Goal: Contribute content: Contribute content

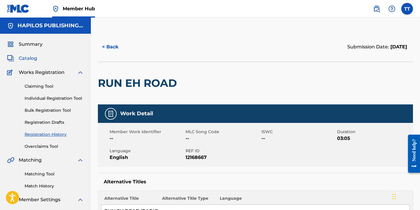
click at [25, 59] on span "Catalog" at bounding box center [28, 58] width 18 height 7
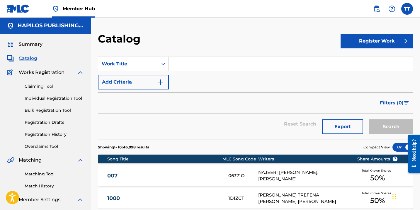
click at [176, 61] on input "Search Form" at bounding box center [291, 64] width 244 height 14
paste input "SAVING ALL MY LOVE"
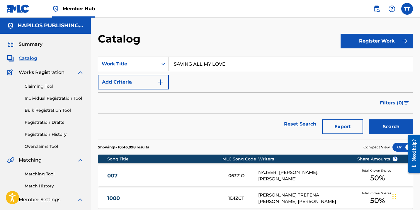
type input "SAVING ALL MY LOVE"
click at [369, 119] on button "Search" at bounding box center [391, 126] width 44 height 15
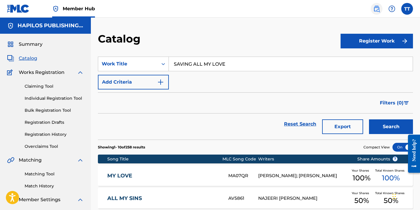
click at [377, 4] on link at bounding box center [376, 9] width 12 height 12
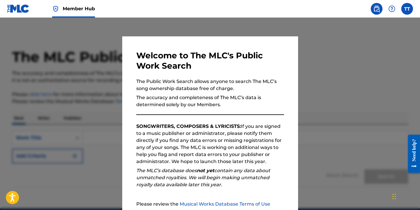
click at [375, 12] on img at bounding box center [376, 8] width 7 height 7
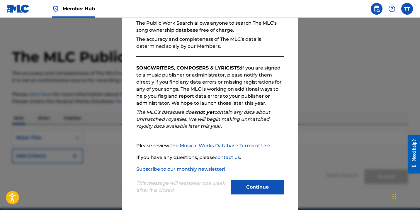
scroll to position [2, 0]
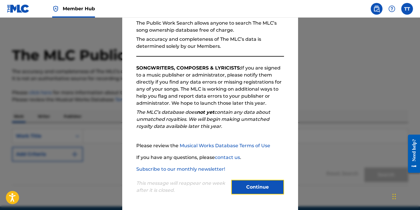
drag, startPoint x: 250, startPoint y: 180, endPoint x: 247, endPoint y: 180, distance: 2.9
click at [250, 180] on button "Continue" at bounding box center [257, 187] width 53 height 15
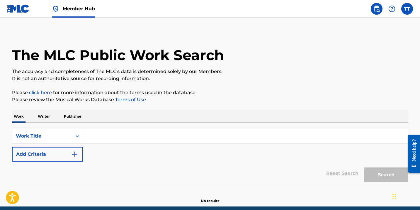
click at [247, 180] on div "Reset Search Search" at bounding box center [210, 172] width 396 height 23
click at [164, 133] on input "Search Form" at bounding box center [245, 136] width 325 height 14
paste input "SAVING ALL MY LOVE"
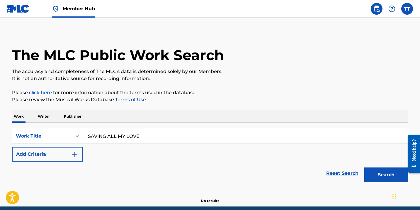
type input "SAVING ALL MY LOVE"
click at [364, 167] on button "Search" at bounding box center [386, 174] width 44 height 15
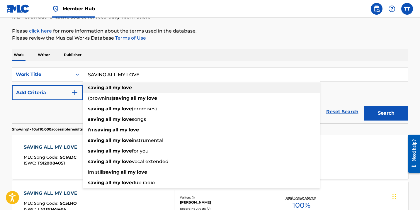
scroll to position [35, 0]
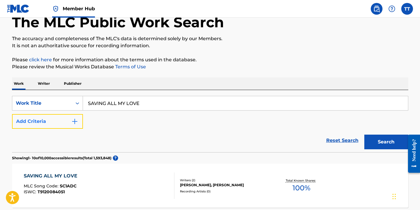
click at [77, 115] on button "Add Criteria" at bounding box center [47, 121] width 71 height 15
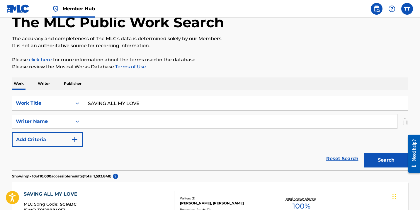
click at [104, 121] on input "Search Form" at bounding box center [240, 121] width 314 height 14
type input "hapilos"
click at [364, 153] on button "Search" at bounding box center [386, 160] width 44 height 15
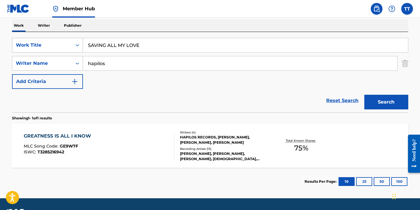
scroll to position [88, 0]
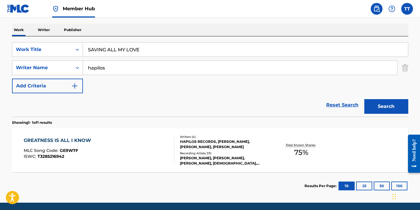
click at [92, 66] on input "hapilos" at bounding box center [240, 68] width 314 height 14
click at [66, 65] on div "Writer Name" at bounding box center [42, 67] width 53 height 7
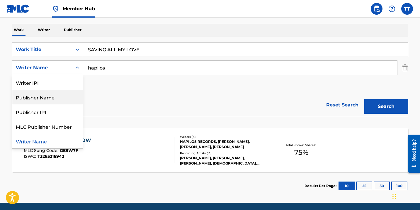
click at [57, 99] on div "Publisher Name" at bounding box center [47, 97] width 70 height 15
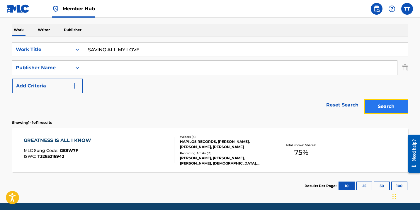
click at [379, 110] on button "Search" at bounding box center [386, 106] width 44 height 15
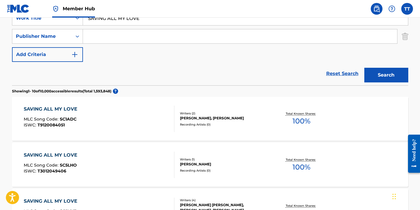
scroll to position [11, 0]
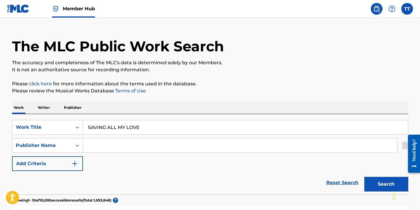
click at [122, 140] on input "Search Form" at bounding box center [240, 145] width 314 height 14
type input "hapilos"
click at [364, 177] on button "Search" at bounding box center [386, 184] width 44 height 15
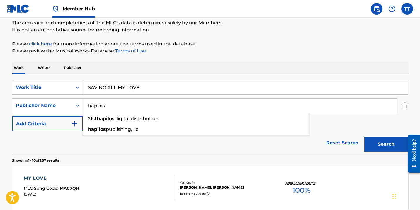
scroll to position [38, 0]
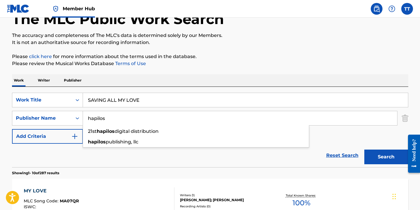
click at [108, 94] on input "SAVING ALL MY LOVE" at bounding box center [245, 100] width 325 height 14
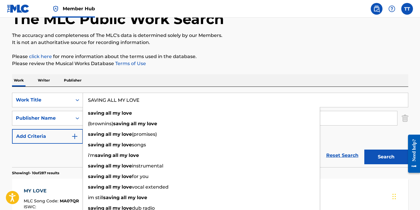
click at [108, 94] on input "SAVING ALL MY LOVE" at bounding box center [245, 100] width 325 height 14
paste input "NEEDLE EY"
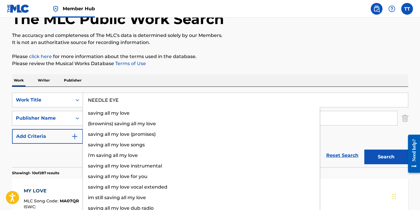
type input "NEEDLE EYE"
click at [364, 149] on button "Search" at bounding box center [386, 156] width 44 height 15
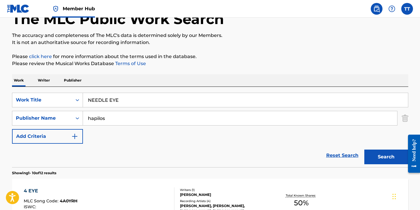
click at [392, 30] on div "The MLC Public Work Search" at bounding box center [210, 15] width 396 height 43
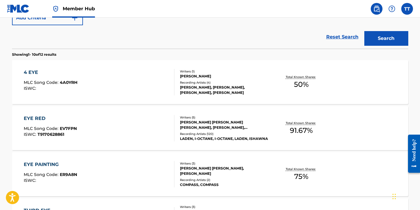
scroll to position [0, 0]
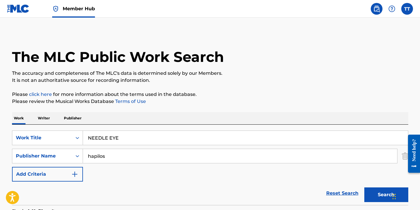
click at [16, 11] on img at bounding box center [18, 8] width 23 height 8
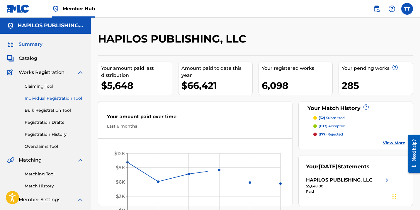
click at [74, 97] on link "Individual Registration Tool" at bounding box center [54, 98] width 59 height 6
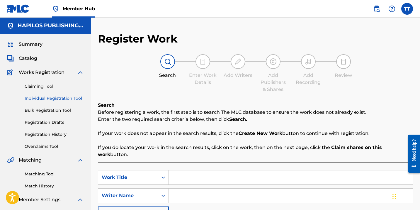
click at [184, 171] on input "Search Form" at bounding box center [291, 177] width 244 height 14
paste input "SAVING ALL MY LOVE"
type input "SAVING ALL MY LOVE"
click at [188, 189] on input "Search Form" at bounding box center [291, 195] width 244 height 14
paste input "[PERSON_NAME]"
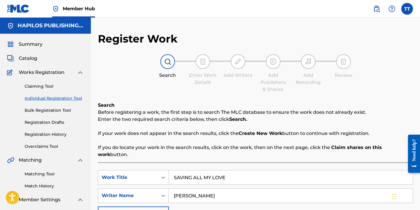
type input "[PERSON_NAME]"
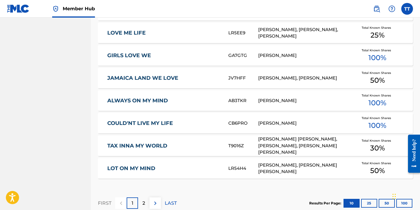
scroll to position [390, 0]
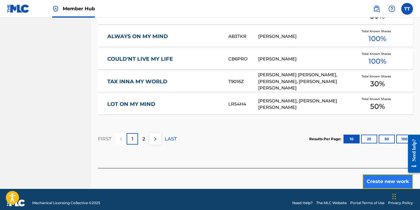
click at [380, 174] on button "Create new work" at bounding box center [387, 181] width 50 height 15
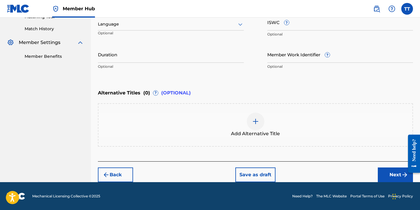
scroll to position [69, 0]
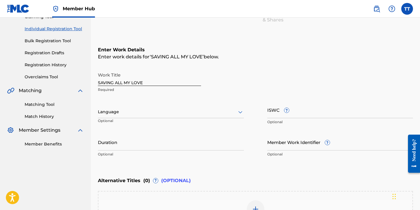
click at [136, 115] on div "Language" at bounding box center [171, 112] width 146 height 12
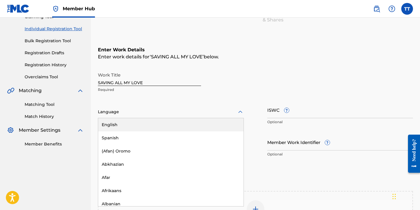
click at [131, 126] on div "English" at bounding box center [170, 124] width 145 height 13
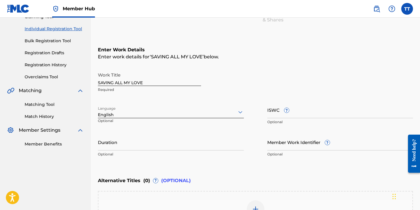
click at [131, 153] on p "Optional" at bounding box center [171, 153] width 146 height 5
click at [131, 149] on input "Duration" at bounding box center [171, 142] width 146 height 17
type input "03:08"
click at [126, 80] on input "SAVING ALL MY LOVE" at bounding box center [149, 77] width 103 height 17
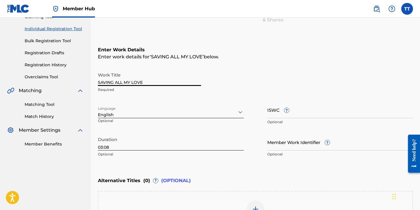
click at [126, 81] on input "SAVING ALL MY LOVE" at bounding box center [149, 77] width 103 height 17
click at [126, 80] on input "SAVING ALL MY LOVE" at bounding box center [149, 77] width 103 height 17
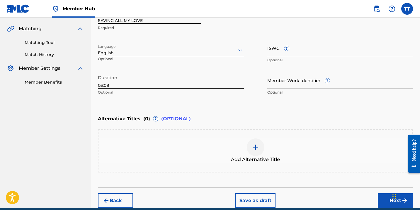
scroll to position [157, 0]
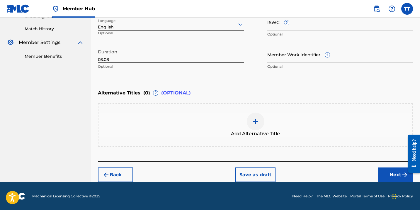
click at [250, 114] on div at bounding box center [256, 121] width 18 height 18
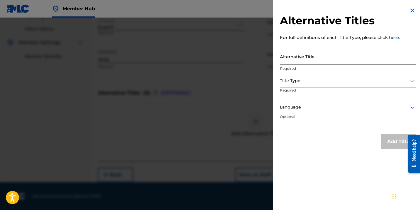
click at [321, 58] on input "Alternative Title" at bounding box center [348, 56] width 136 height 17
paste input "SAVING ALL MY LOVE"
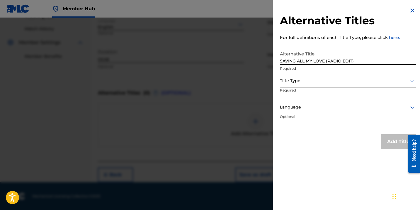
type input "SAVING ALL MY LOVE (RADIO EDIT)"
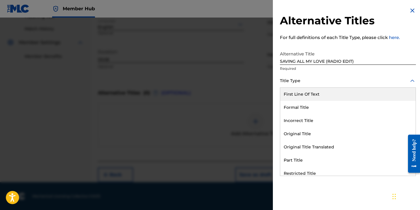
click at [313, 83] on div at bounding box center [348, 80] width 136 height 7
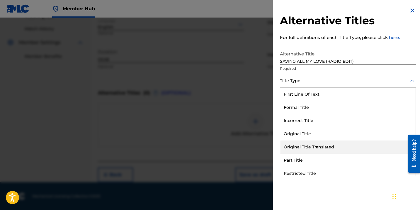
scroll to position [57, 0]
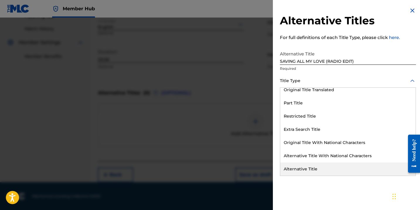
click at [305, 167] on div "Alternative Title" at bounding box center [347, 168] width 135 height 13
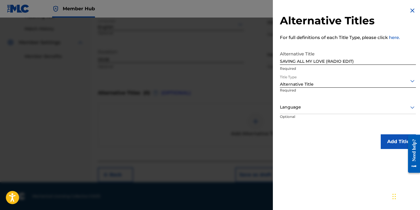
click at [304, 107] on div at bounding box center [348, 106] width 136 height 7
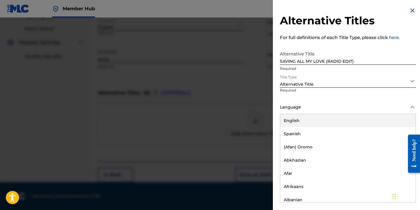
click at [304, 122] on div "English" at bounding box center [347, 120] width 135 height 13
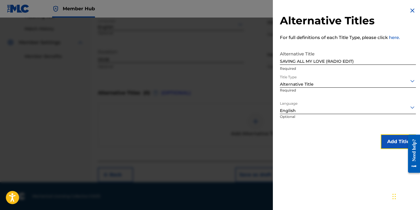
click at [389, 135] on button "Add Title" at bounding box center [397, 141] width 35 height 15
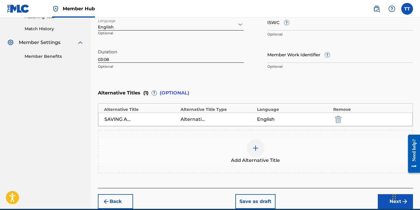
scroll to position [184, 0]
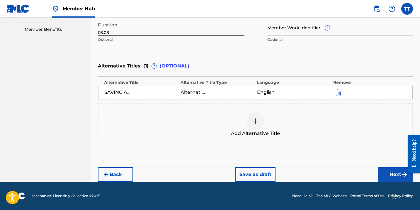
click at [379, 166] on div "Back Save as draft Next" at bounding box center [255, 171] width 315 height 21
click at [385, 176] on button "Next" at bounding box center [394, 174] width 35 height 15
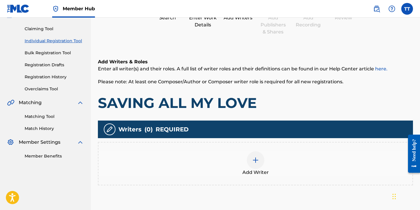
scroll to position [75, 0]
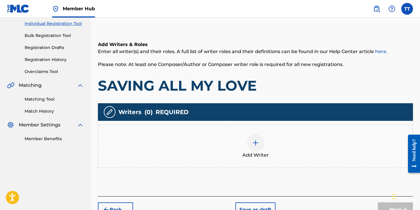
click at [251, 142] on div at bounding box center [256, 143] width 18 height 18
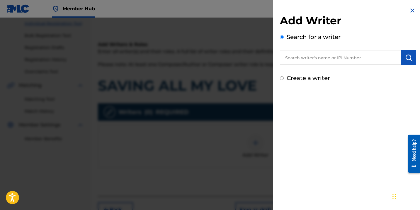
click at [303, 53] on input "text" at bounding box center [340, 57] width 121 height 15
paste input "743721642"
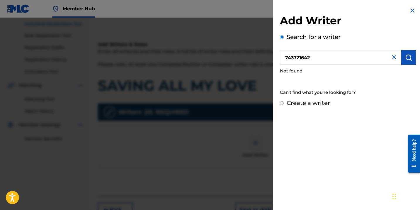
drag, startPoint x: 284, startPoint y: 60, endPoint x: 284, endPoint y: 50, distance: 9.4
click at [284, 60] on input "743721642" at bounding box center [340, 57] width 121 height 15
type input "00743721642"
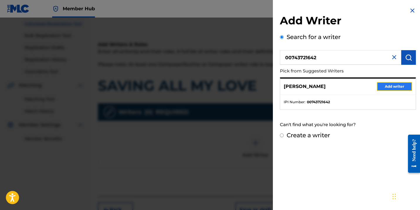
click at [382, 89] on button "Add writer" at bounding box center [394, 86] width 35 height 9
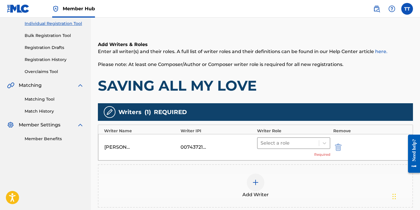
click at [307, 146] on div at bounding box center [287, 143] width 55 height 8
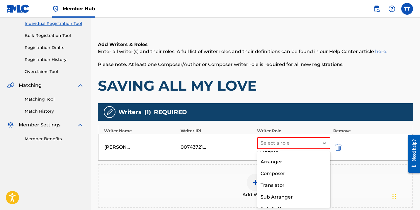
scroll to position [40, 0]
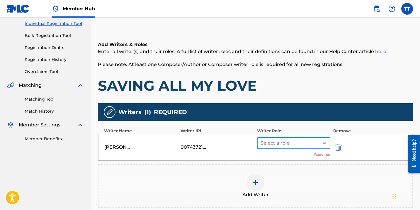
click at [285, 139] on div at bounding box center [287, 143] width 55 height 8
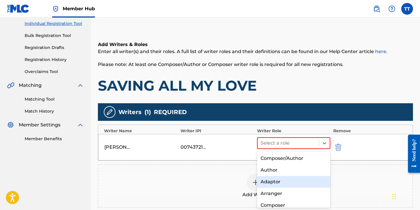
scroll to position [18, 0]
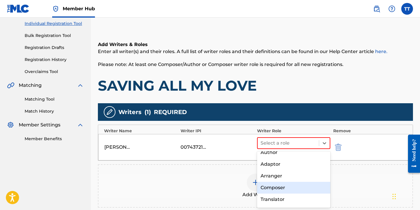
click at [287, 186] on div "Composer" at bounding box center [293, 188] width 73 height 12
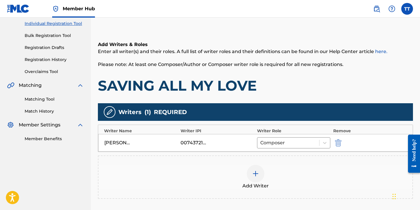
click at [253, 174] on img at bounding box center [255, 173] width 7 height 7
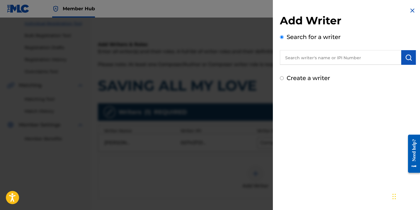
click at [317, 53] on input "text" at bounding box center [340, 57] width 121 height 15
paste input "SAVING ALL MY LOVE"
click at [303, 57] on input "SAVING ALL MY LOVE" at bounding box center [340, 57] width 121 height 15
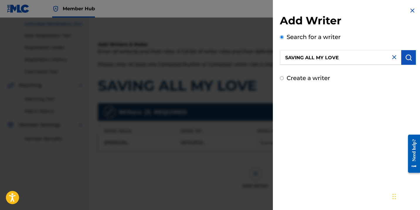
paste input "[PERSON_NAME]"
type input "[PERSON_NAME] [PERSON_NAME]"
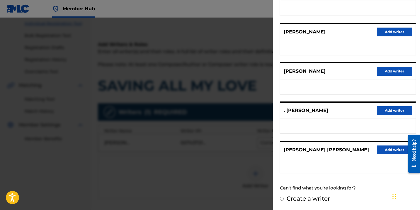
scroll to position [141, 0]
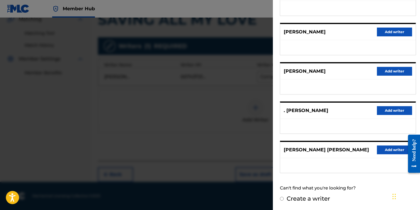
click at [310, 199] on label "Create a writer" at bounding box center [307, 198] width 43 height 7
radio input "true"
click at [283, 199] on input "Create a writer" at bounding box center [282, 199] width 4 height 4
radio input "false"
radio input "true"
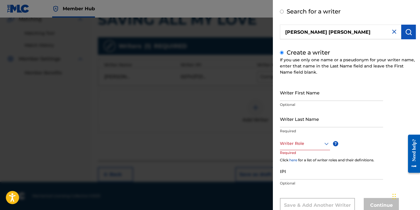
scroll to position [44, 0]
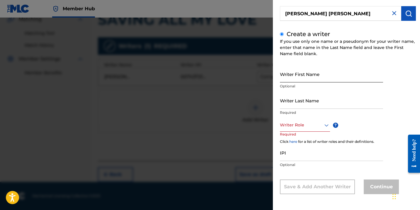
click at [302, 76] on input "Writer First Name" at bounding box center [331, 74] width 103 height 17
paste input "[PERSON_NAME] [PERSON_NAME]"
click at [306, 79] on input "[PERSON_NAME] [PERSON_NAME]" at bounding box center [331, 74] width 103 height 17
type input "[PERSON_NAME]"
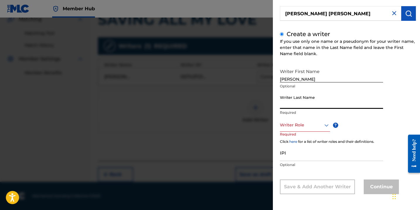
paste input "[PERSON_NAME]"
click at [294, 103] on input "Writer Last Name" at bounding box center [331, 100] width 103 height 17
type input "[PERSON_NAME]"
click at [297, 129] on div "Writer Role" at bounding box center [305, 124] width 50 height 13
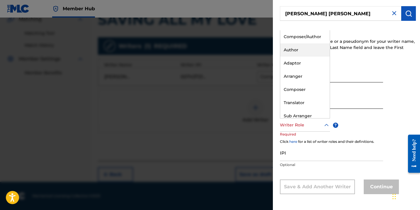
drag, startPoint x: 303, startPoint y: 89, endPoint x: 293, endPoint y: 50, distance: 40.3
click at [294, 50] on div "Composer/Author Author Adaptor Arranger Composer Translator Sub Arranger Sub Au…" at bounding box center [304, 74] width 49 height 88
click at [293, 50] on div "Author" at bounding box center [304, 49] width 49 height 13
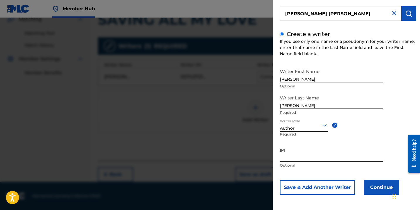
click at [304, 154] on input "IPI" at bounding box center [331, 153] width 103 height 17
click at [384, 184] on button "Continue" at bounding box center [380, 187] width 35 height 15
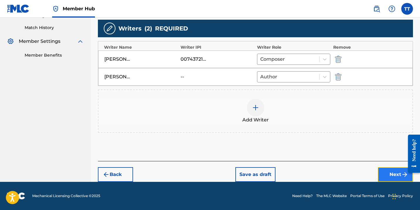
click at [383, 168] on button "Next" at bounding box center [394, 174] width 35 height 15
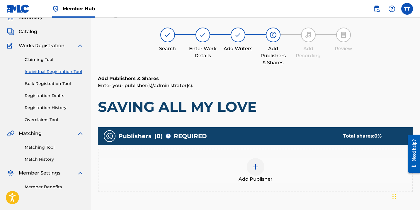
scroll to position [26, 0]
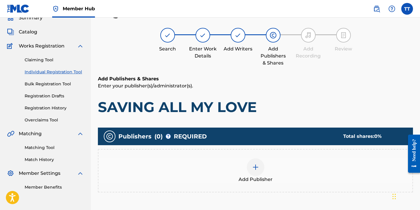
click at [269, 162] on div "Add Publisher" at bounding box center [255, 170] width 314 height 25
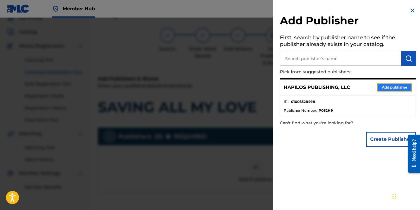
click at [395, 84] on button "Add publisher" at bounding box center [394, 87] width 35 height 9
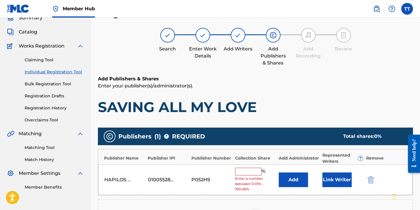
click at [248, 168] on input "text" at bounding box center [248, 172] width 26 height 8
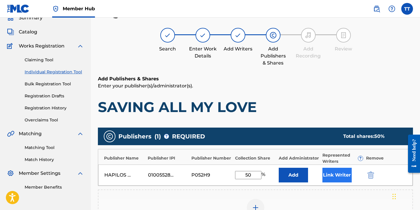
type input "50"
click at [340, 172] on button "Link Writer" at bounding box center [336, 175] width 29 height 15
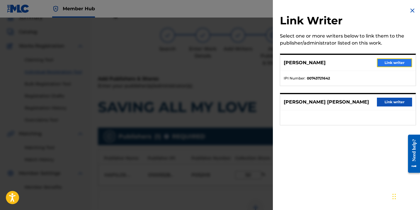
click at [399, 63] on button "Link writer" at bounding box center [394, 62] width 35 height 9
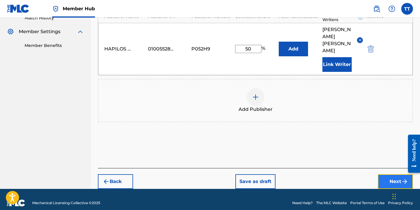
click at [379, 174] on button "Next" at bounding box center [394, 181] width 35 height 15
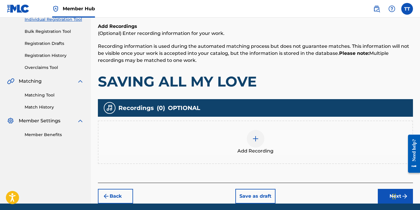
scroll to position [88, 0]
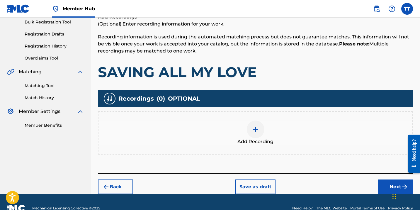
click at [247, 124] on div "Add Recording" at bounding box center [255, 132] width 314 height 25
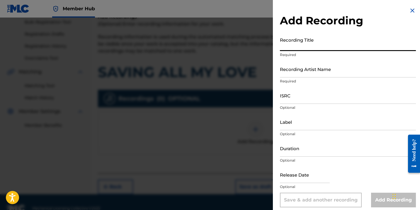
click at [313, 48] on input "Recording Title" at bounding box center [348, 42] width 136 height 17
paste input "SAVING ALL MY LOVE"
type input "SAVING ALL MY LOVE"
click at [298, 72] on input "Recording Artist Name" at bounding box center [348, 69] width 136 height 17
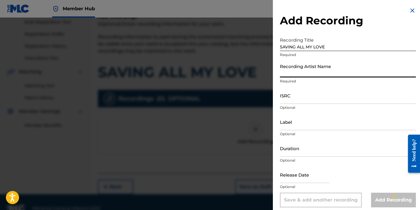
paste input "[PERSON_NAME] [PERSON_NAME]"
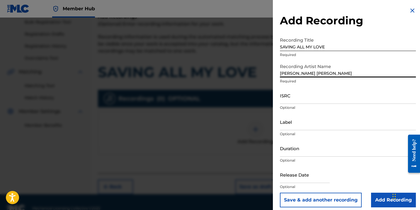
type input "[PERSON_NAME] [PERSON_NAME]"
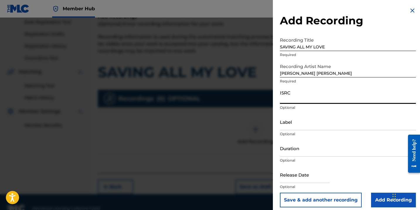
click at [311, 96] on input "ISRC" at bounding box center [348, 95] width 136 height 17
paste input "QZTPX2483105"
type input "QZTPX2483105"
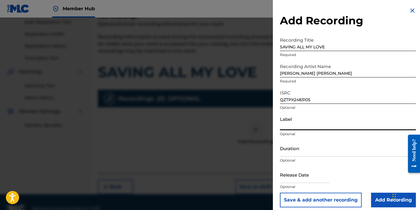
click at [296, 123] on input "Label" at bounding box center [348, 121] width 136 height 17
paste input "GZ PRODUCTIONS / CHARLIE PRO RECORDS"
type input "GZ PRODUCTIONS / CHARLIE PRO RECORDS"
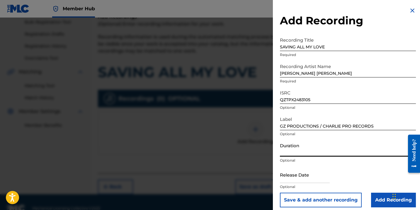
click at [300, 152] on input "Duration" at bounding box center [348, 148] width 136 height 17
type input "03:08"
click at [297, 180] on input "text" at bounding box center [305, 174] width 50 height 17
select select "8"
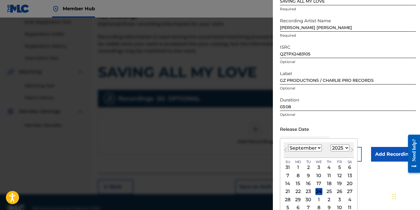
scroll to position [51, 0]
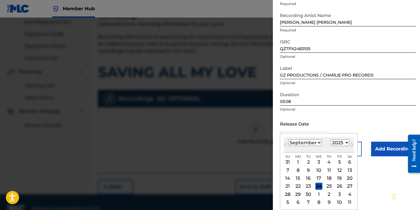
click at [340, 143] on select "1899 1900 1901 1902 1903 1904 1905 1906 1907 1908 1909 1910 1911 1912 1913 1914…" at bounding box center [339, 142] width 19 height 7
select select "2024"
click at [330, 139] on select "1899 1900 1901 1902 1903 1904 1905 1906 1907 1908 1909 1910 1911 1912 1913 1914…" at bounding box center [339, 142] width 19 height 7
click at [329, 170] on div "12" at bounding box center [328, 169] width 7 height 7
type input "[DATE]"
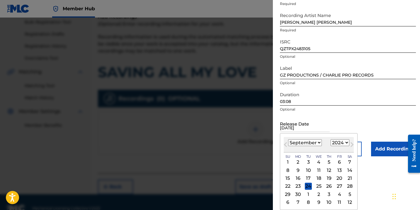
scroll to position [4, 0]
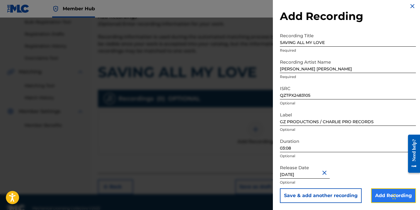
click at [381, 197] on input "Add Recording" at bounding box center [393, 195] width 45 height 15
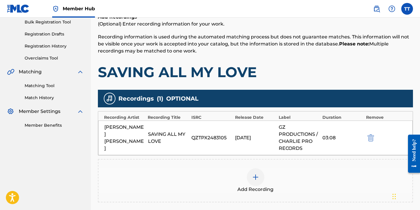
scroll to position [148, 0]
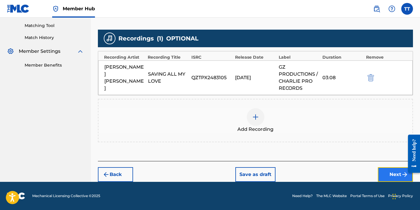
click at [384, 170] on button "Next" at bounding box center [394, 174] width 35 height 15
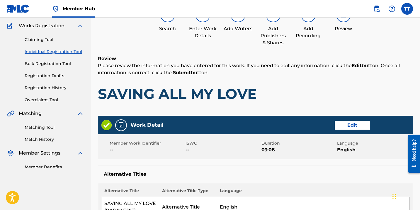
scroll to position [336, 0]
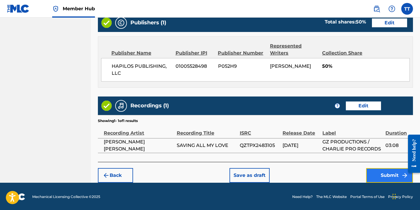
click at [378, 174] on button "Submit" at bounding box center [389, 175] width 47 height 15
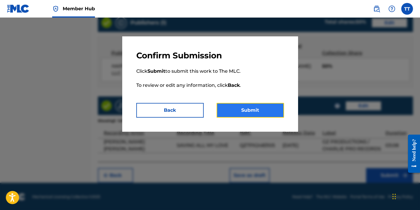
click at [271, 112] on button "Submit" at bounding box center [249, 110] width 67 height 15
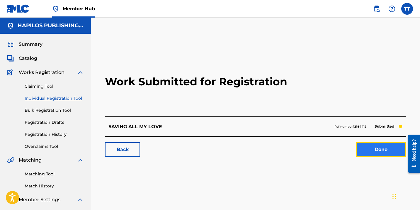
click at [371, 153] on link "Done" at bounding box center [381, 149] width 50 height 15
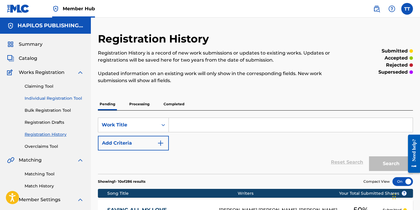
click at [68, 98] on link "Individual Registration Tool" at bounding box center [54, 98] width 59 height 6
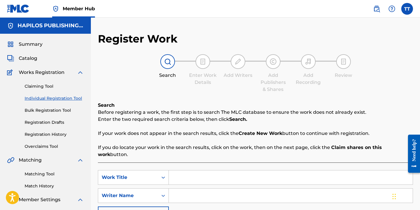
click at [191, 175] on input "Search Form" at bounding box center [291, 177] width 244 height 14
paste input "NEEDLE EYE"
type input "NEEDLE EYE"
click at [192, 189] on input "Search Form" at bounding box center [291, 195] width 244 height 14
paste input "[PERSON_NAME]"
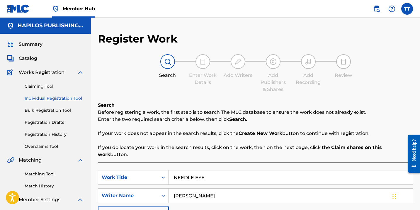
type input "[PERSON_NAME]"
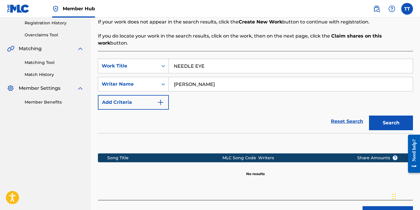
click at [369, 115] on button "Search" at bounding box center [391, 122] width 44 height 15
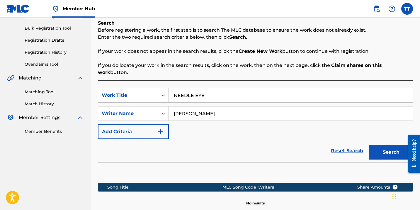
scroll to position [143, 0]
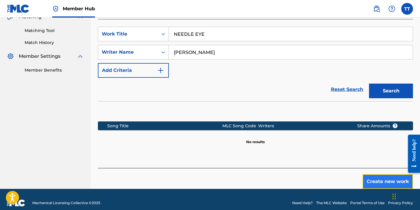
click at [373, 174] on button "Create new work" at bounding box center [387, 181] width 50 height 15
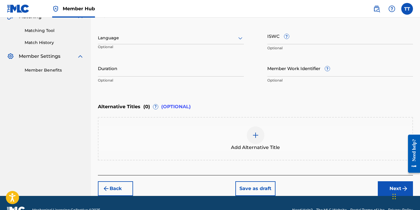
scroll to position [89, 0]
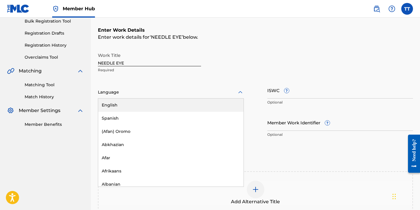
click at [145, 89] on div at bounding box center [171, 91] width 146 height 7
click at [144, 101] on div "English" at bounding box center [170, 104] width 145 height 13
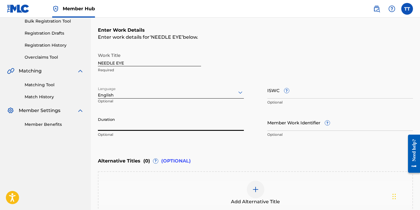
click at [148, 130] on input "Duration" at bounding box center [171, 122] width 146 height 17
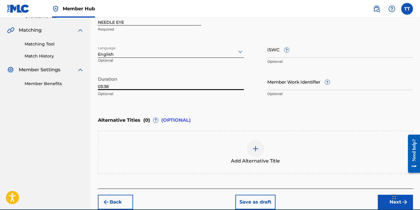
scroll to position [132, 0]
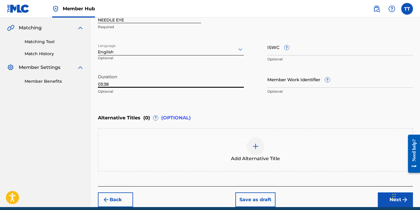
type input "03:38"
click at [201, 133] on div "Add Alternative Title" at bounding box center [255, 149] width 315 height 43
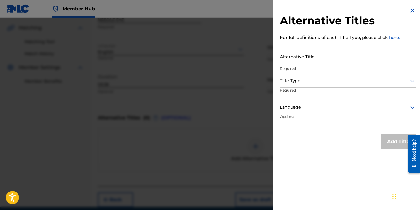
click at [299, 57] on input "Alternative Title" at bounding box center [348, 56] width 136 height 17
paste input "NEEDLE EYE (RADIO EDIT)"
type input "NEEDLE EYE (RADIO EDIT)"
click at [300, 86] on div "Title Type" at bounding box center [348, 80] width 136 height 13
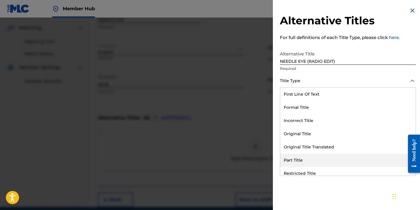
scroll to position [57, 0]
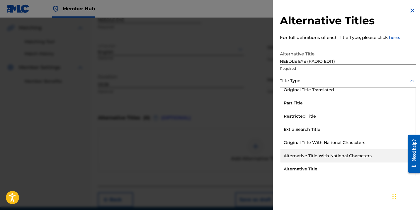
click at [310, 168] on div "Alternative Title" at bounding box center [347, 168] width 135 height 13
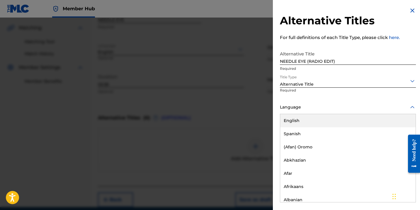
click at [304, 112] on div "Language" at bounding box center [348, 107] width 136 height 13
click at [305, 120] on div "English" at bounding box center [347, 120] width 135 height 13
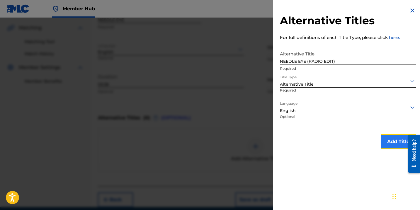
click at [386, 140] on button "Add Title" at bounding box center [397, 141] width 35 height 15
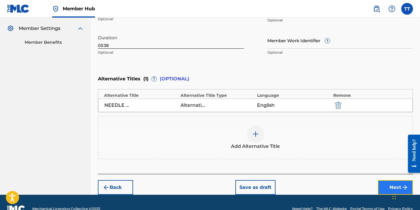
click at [389, 187] on button "Next" at bounding box center [394, 187] width 35 height 15
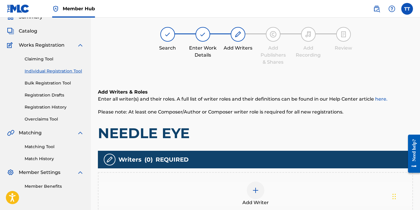
scroll to position [26, 0]
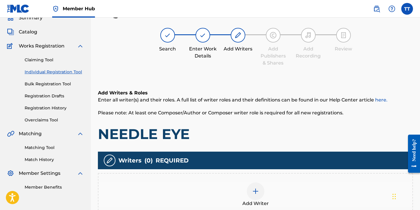
click at [265, 187] on div "Add Writer" at bounding box center [255, 194] width 314 height 25
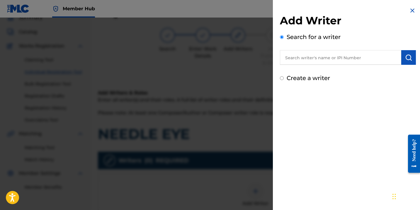
click at [333, 61] on input "text" at bounding box center [340, 57] width 121 height 15
paste input "743721642"
click at [282, 57] on input "743721642" at bounding box center [340, 57] width 121 height 15
type input "00743721642"
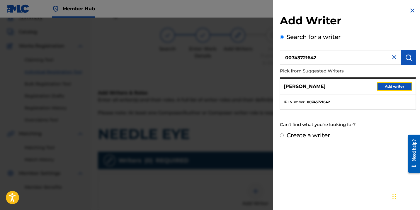
click at [385, 89] on button "Add writer" at bounding box center [394, 86] width 35 height 9
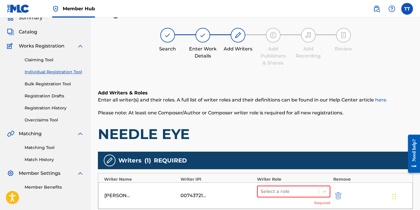
scroll to position [89, 0]
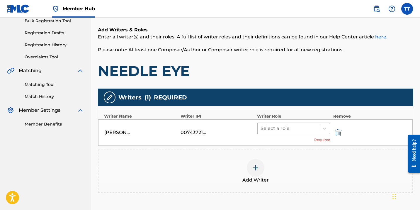
click at [288, 130] on div at bounding box center [287, 128] width 55 height 8
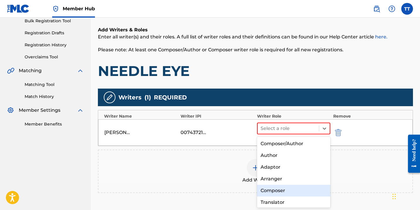
click at [286, 191] on div "Composer" at bounding box center [293, 190] width 73 height 12
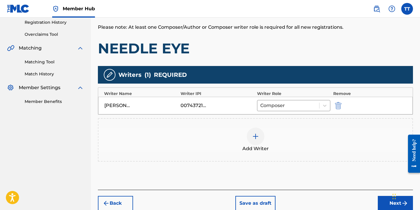
scroll to position [114, 0]
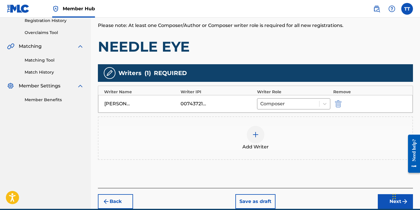
click at [250, 141] on div "Add Writer" at bounding box center [255, 138] width 314 height 25
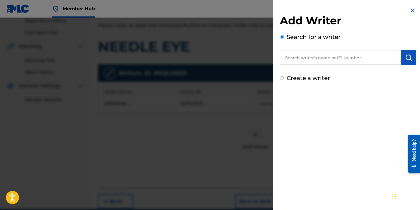
click at [231, 127] on div at bounding box center [210, 123] width 420 height 210
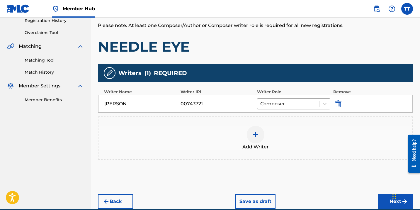
click at [265, 127] on div "Add Writer" at bounding box center [255, 138] width 314 height 25
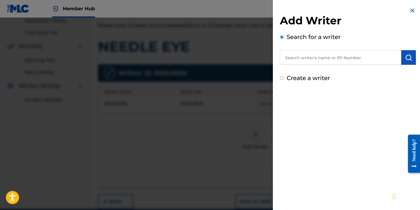
click at [326, 55] on input "text" at bounding box center [340, 57] width 121 height 15
paste input "747642318"
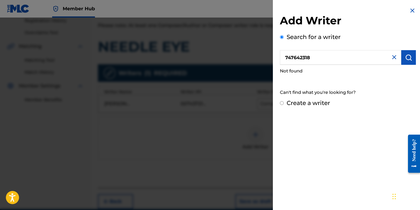
click at [283, 61] on input "747642318" at bounding box center [340, 57] width 121 height 15
click at [284, 56] on input "747642318" at bounding box center [340, 57] width 121 height 15
type input "00747642318"
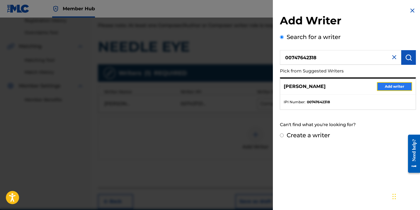
click at [389, 89] on button "Add writer" at bounding box center [394, 86] width 35 height 9
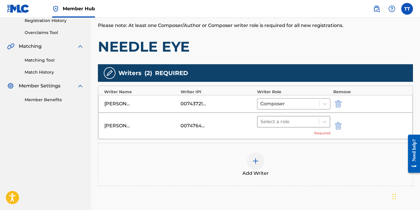
click at [286, 123] on div at bounding box center [287, 121] width 55 height 8
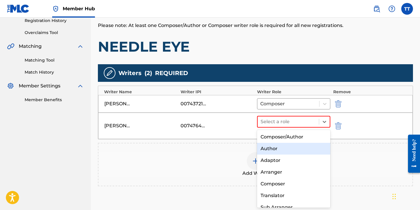
click at [276, 151] on div "Author" at bounding box center [293, 149] width 73 height 12
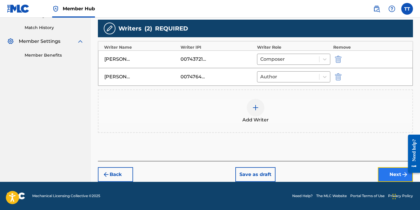
click at [382, 171] on button "Next" at bounding box center [394, 174] width 35 height 15
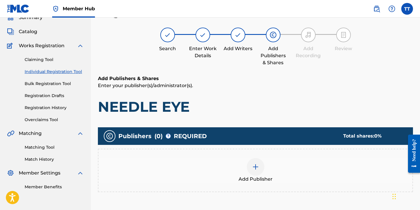
scroll to position [26, 0]
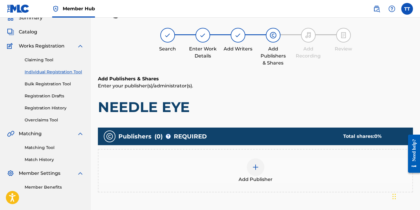
click at [260, 165] on div at bounding box center [256, 167] width 18 height 18
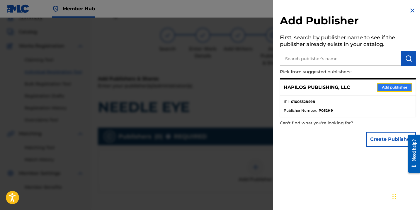
click at [389, 83] on button "Add publisher" at bounding box center [394, 87] width 35 height 9
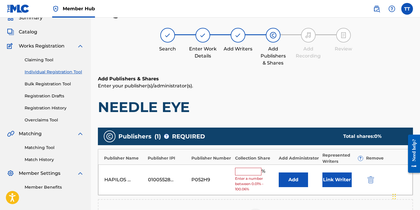
click at [248, 168] on input "text" at bounding box center [248, 172] width 26 height 8
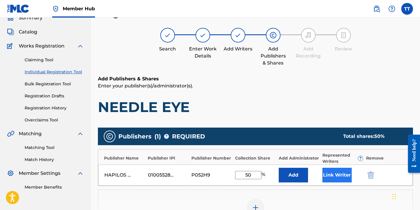
type input "50"
click at [331, 181] on button "Link Writer" at bounding box center [336, 175] width 29 height 15
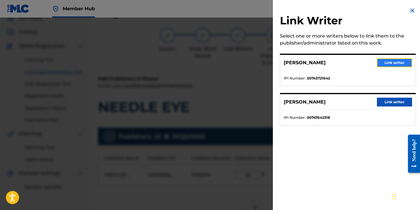
click at [385, 64] on button "Link writer" at bounding box center [394, 62] width 35 height 9
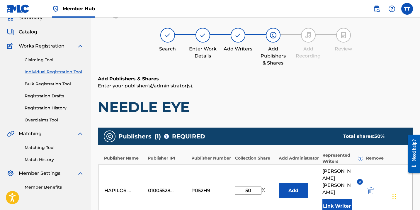
scroll to position [168, 0]
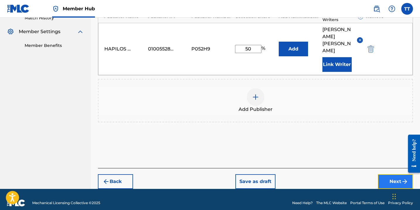
click at [386, 174] on button "Next" at bounding box center [394, 181] width 35 height 15
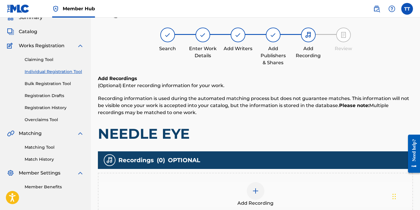
scroll to position [26, 0]
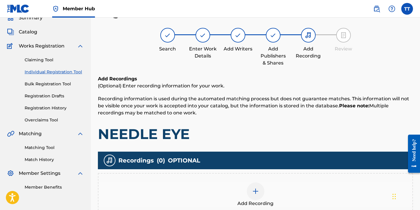
click at [256, 181] on div "Add Recording" at bounding box center [255, 194] width 315 height 43
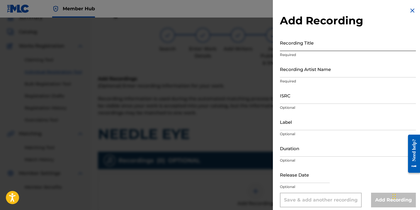
click at [298, 50] on input "Recording Title" at bounding box center [348, 42] width 136 height 17
click at [297, 42] on input "Recording Title" at bounding box center [348, 42] width 136 height 17
click at [291, 44] on input "Recording Title" at bounding box center [348, 42] width 136 height 17
paste input "NEEDLE EYE"
type input "NEEDLE EYE"
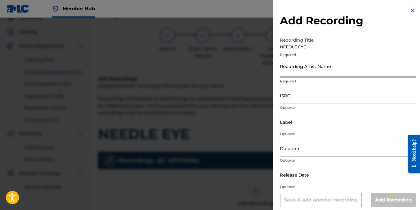
click at [298, 74] on input "Recording Artist Name" at bounding box center [348, 69] width 136 height 17
paste input "[PERSON_NAME]"
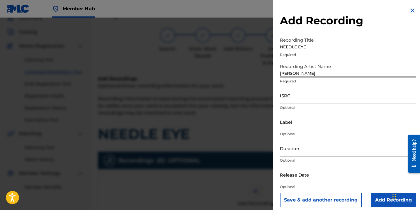
type input "[PERSON_NAME]"
click at [319, 105] on p "Optional" at bounding box center [348, 107] width 136 height 5
click at [320, 98] on input "ISRC" at bounding box center [348, 95] width 136 height 17
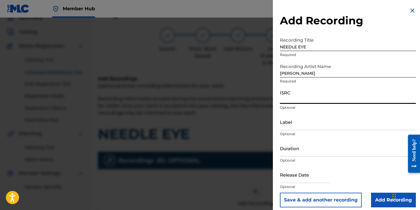
paste input "QM4TX2018170"
type input "QM4TX2018170"
click at [299, 122] on input "Label" at bounding box center [348, 121] width 136 height 17
paste input "FlLYDIE WISE PRODUCTION/ CHARLIE PRO RECORDS"
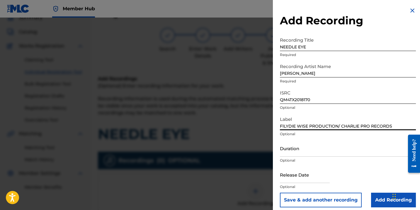
type input "FlLYDIE WISE PRODUCTION/ CHARLIE PRO RECORDS"
click at [305, 177] on input "text" at bounding box center [305, 174] width 50 height 17
select select "8"
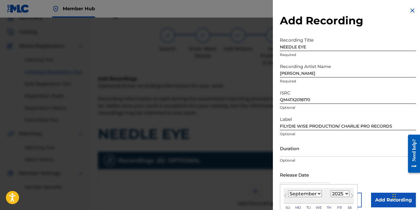
click at [339, 194] on select "1899 1900 1901 1902 1903 1904 1905 1906 1907 1908 1909 1910 1911 1912 1913 1914…" at bounding box center [339, 193] width 19 height 7
select select "2020"
click at [330, 190] on select "1899 1900 1901 1902 1903 1904 1905 1906 1907 1908 1909 1910 1911 1912 1913 1914…" at bounding box center [339, 193] width 19 height 7
click at [316, 193] on select "January February March April May June July August September October November De…" at bounding box center [305, 193] width 34 height 7
select select "1"
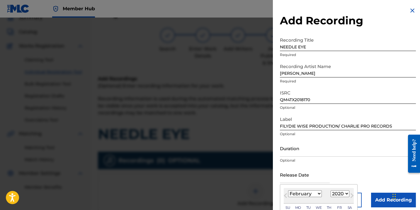
click at [288, 190] on select "January February March April May June July August September October November De…" at bounding box center [305, 193] width 34 height 7
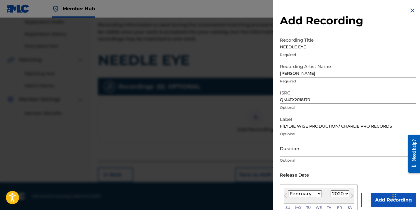
scroll to position [51, 0]
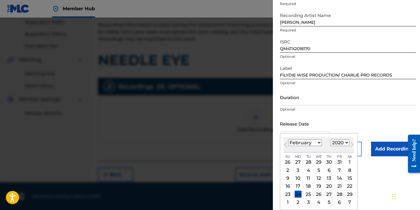
click at [340, 193] on div "28" at bounding box center [339, 193] width 7 height 7
type input "[DATE]"
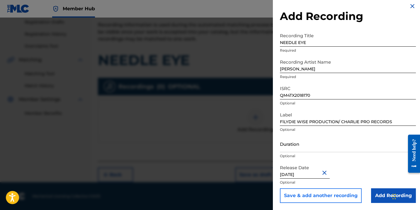
scroll to position [4, 0]
click at [305, 146] on input "Duration" at bounding box center [348, 143] width 136 height 17
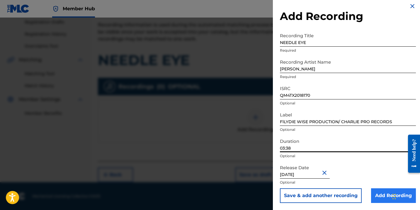
type input "03:38"
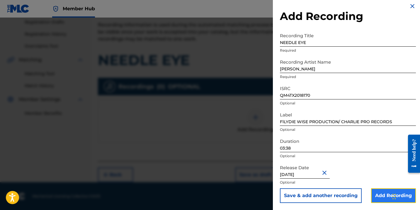
click at [378, 194] on input "Add Recording" at bounding box center [393, 195] width 45 height 15
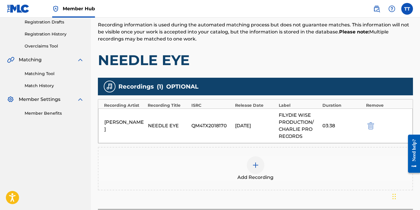
scroll to position [148, 0]
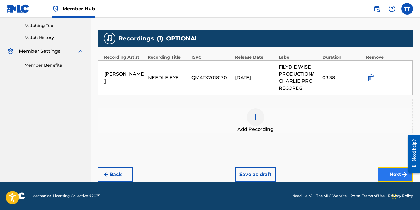
click at [380, 174] on button "Next" at bounding box center [394, 174] width 35 height 15
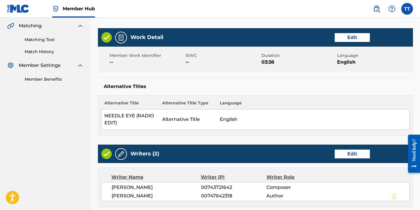
scroll to position [343, 0]
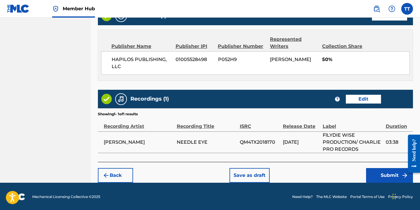
click at [383, 165] on div "Back Save as draft Submit" at bounding box center [255, 172] width 315 height 21
click at [383, 170] on button "Submit" at bounding box center [389, 175] width 47 height 15
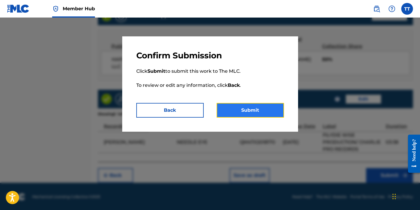
click at [273, 107] on button "Submit" at bounding box center [249, 110] width 67 height 15
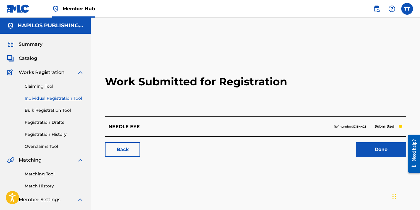
click at [72, 100] on link "Individual Registration Tool" at bounding box center [54, 98] width 59 height 6
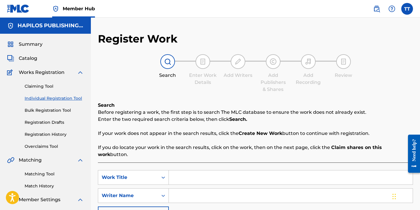
paste input "BAD GAL"
click at [189, 172] on input "BAD GAL" at bounding box center [291, 177] width 244 height 14
type input "BAD GAL"
click at [230, 133] on p "If your work does not appear in the search results, click the Create New Work b…" at bounding box center [255, 133] width 315 height 7
paste input "[PERSON_NAME]"
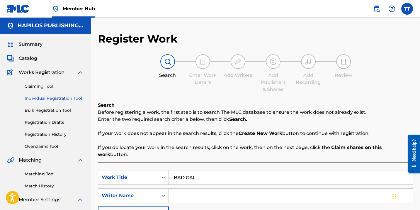
click at [195, 192] on input "Search Form" at bounding box center [291, 195] width 244 height 14
type input "[PERSON_NAME]"
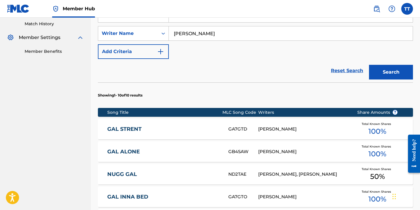
scroll to position [387, 0]
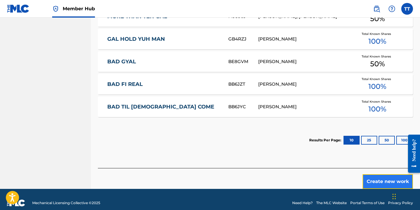
click at [381, 178] on button "Create new work" at bounding box center [387, 181] width 50 height 15
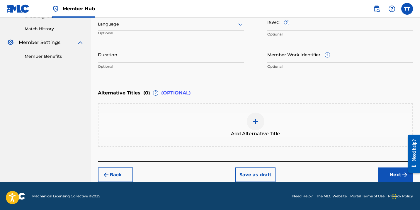
scroll to position [52, 0]
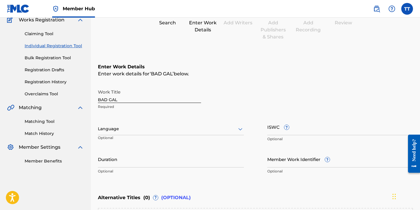
click at [151, 127] on div at bounding box center [171, 128] width 146 height 7
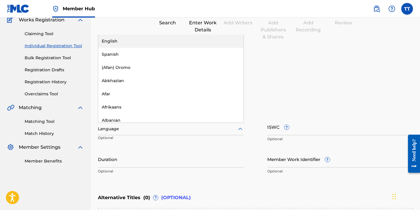
click at [127, 41] on div "English" at bounding box center [170, 41] width 145 height 13
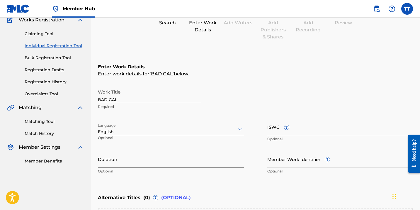
click at [152, 153] on input "Duration" at bounding box center [171, 159] width 146 height 17
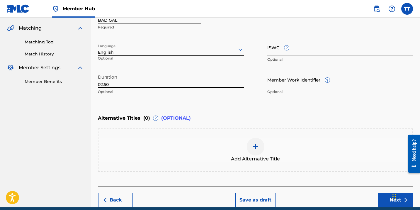
scroll to position [157, 0]
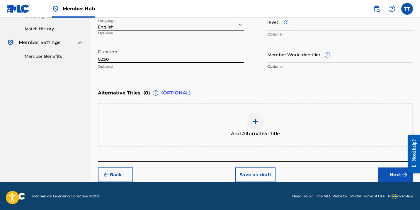
type input "02:50"
click at [252, 118] on img at bounding box center [255, 121] width 7 height 7
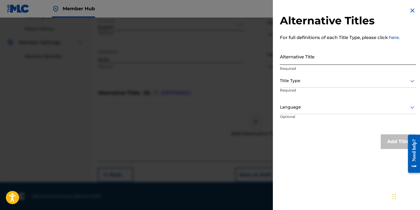
click at [312, 54] on input "Alternative Title" at bounding box center [348, 56] width 136 height 17
paste input "BAD GAL (RADIO EDIT)"
type input "BAD GAL (RADIO EDIT)"
click at [308, 81] on div at bounding box center [348, 80] width 136 height 7
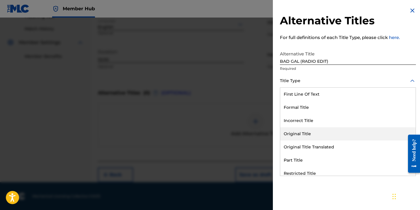
scroll to position [57, 0]
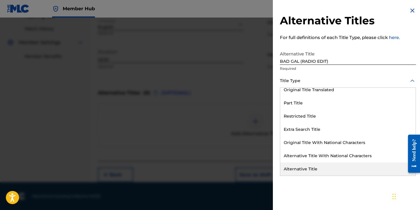
click at [301, 166] on div "Alternative Title" at bounding box center [347, 168] width 135 height 13
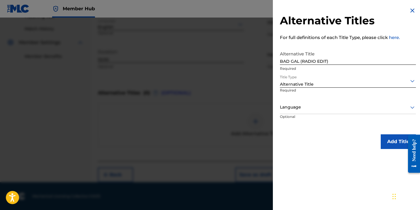
click at [301, 103] on div "Language" at bounding box center [348, 107] width 136 height 13
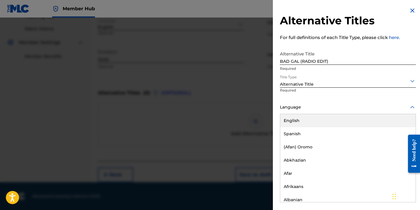
click at [301, 116] on div "English" at bounding box center [347, 120] width 135 height 13
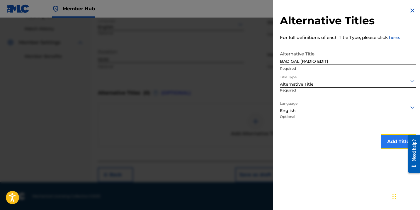
click at [392, 135] on button "Add Title" at bounding box center [397, 141] width 35 height 15
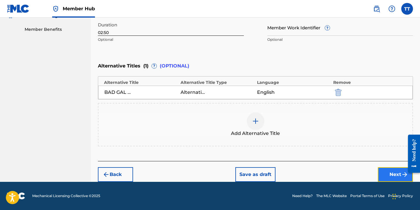
click at [384, 174] on button "Next" at bounding box center [394, 174] width 35 height 15
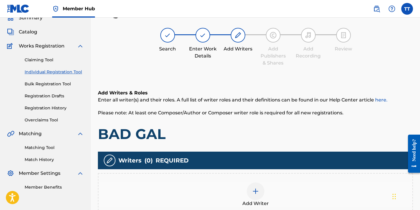
click at [251, 180] on div "Add Writer" at bounding box center [255, 194] width 315 height 43
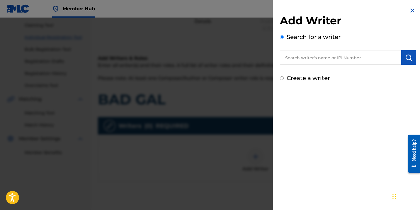
scroll to position [67, 0]
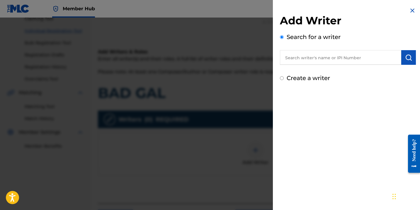
paste input "743721642"
click at [308, 57] on input "text" at bounding box center [340, 57] width 121 height 15
click at [281, 55] on input "743721642" at bounding box center [340, 57] width 121 height 15
type input "00743721642"
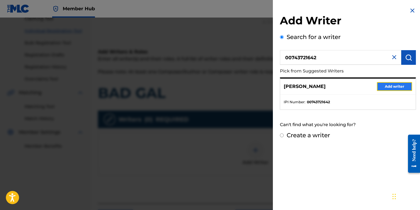
click at [377, 84] on button "Add writer" at bounding box center [394, 86] width 35 height 9
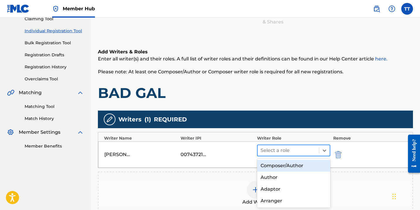
click at [312, 153] on div at bounding box center [287, 150] width 55 height 8
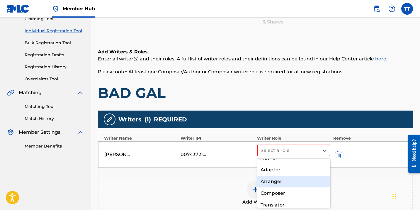
scroll to position [47, 0]
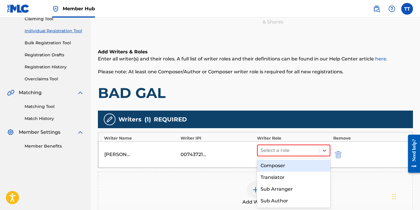
click at [273, 164] on div "Composer" at bounding box center [293, 166] width 73 height 12
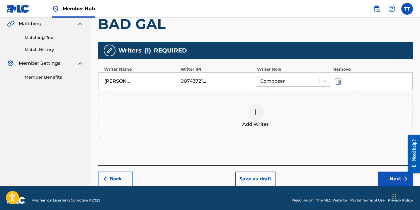
scroll to position [137, 0]
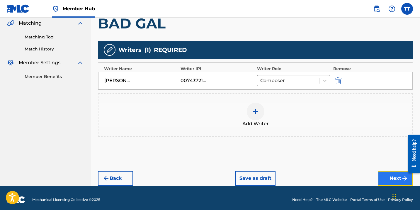
click at [383, 173] on button "Next" at bounding box center [394, 178] width 35 height 15
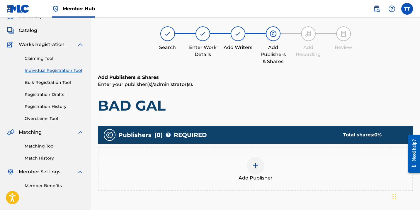
scroll to position [26, 0]
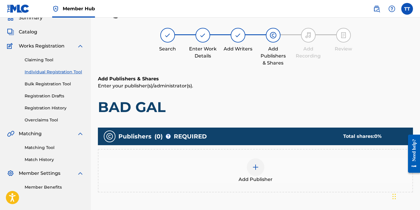
click at [244, 162] on div "Add Publisher" at bounding box center [255, 170] width 314 height 25
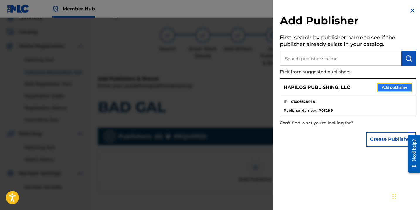
click at [383, 84] on button "Add publisher" at bounding box center [394, 87] width 35 height 9
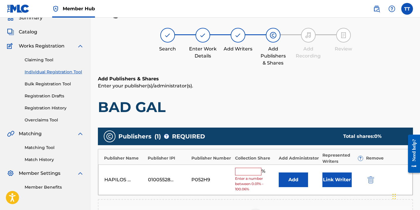
click at [250, 175] on input "text" at bounding box center [248, 172] width 26 height 8
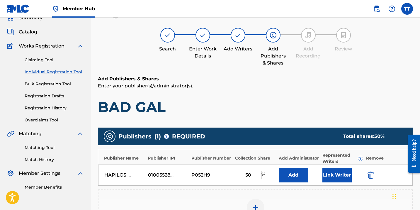
type input "50"
click at [341, 185] on div "Publisher Name Publisher IPI Publisher Number Collection Share Add Administrato…" at bounding box center [255, 167] width 315 height 37
click at [341, 175] on button "Link Writer" at bounding box center [336, 175] width 29 height 15
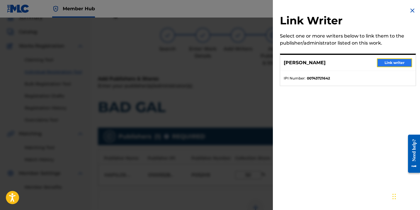
click at [386, 61] on button "Link writer" at bounding box center [394, 62] width 35 height 9
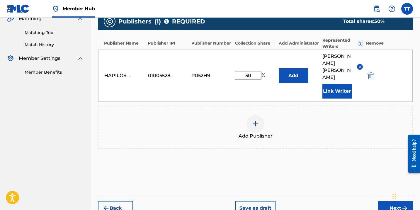
scroll to position [168, 0]
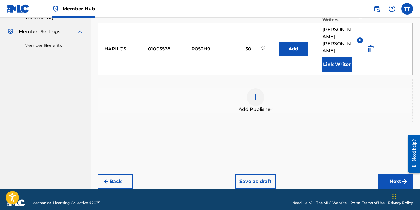
click at [384, 168] on div "Back Save as draft Next" at bounding box center [255, 178] width 315 height 21
click at [385, 174] on button "Next" at bounding box center [394, 181] width 35 height 15
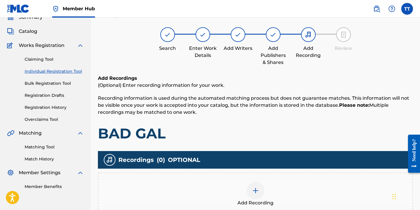
scroll to position [26, 0]
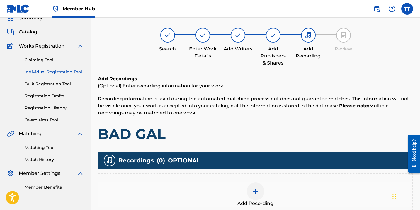
click at [262, 196] on div "Add Recording" at bounding box center [255, 194] width 314 height 25
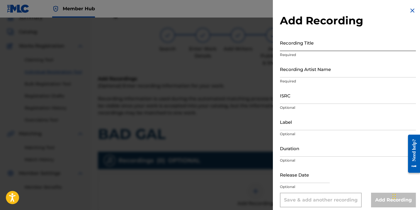
click at [310, 46] on input "Recording Title" at bounding box center [348, 42] width 136 height 17
paste input "BAD GAL"
type input "BAD GAL"
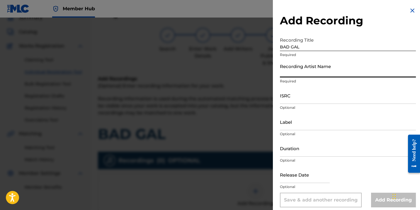
click at [319, 77] on input "Recording Artist Name" at bounding box center [348, 69] width 136 height 17
paste input "QUALO"
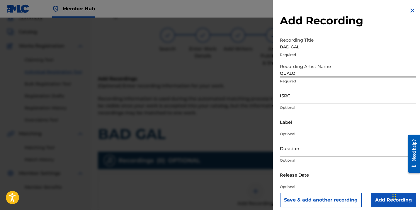
type input "QUALO"
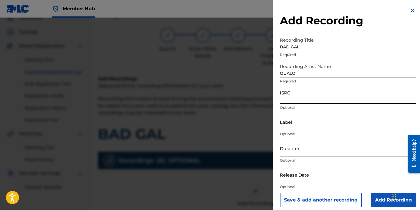
click at [317, 91] on input "ISRC" at bounding box center [348, 95] width 136 height 17
paste input "QZTPX2489622"
type input "QZTPX2489622"
click at [299, 124] on input "Label" at bounding box center [348, 121] width 136 height 17
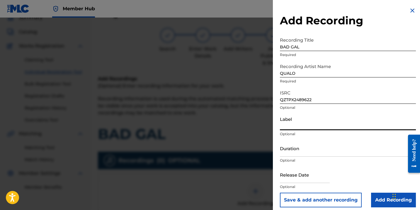
paste input "GZ PRODUCTIONS / CHARLIE PRO RECORDS"
type input "GZ PRODUCTIONS / CHARLIE PRO RECORDS"
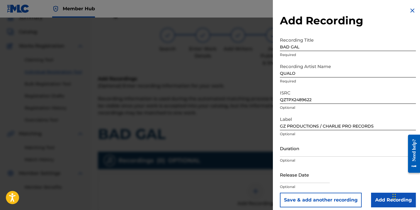
click at [310, 157] on div "Duration Optional" at bounding box center [348, 153] width 136 height 26
click at [310, 154] on input "Duration" at bounding box center [348, 148] width 136 height 17
type input "02:50"
click at [312, 175] on input "text" at bounding box center [305, 174] width 50 height 17
select select "8"
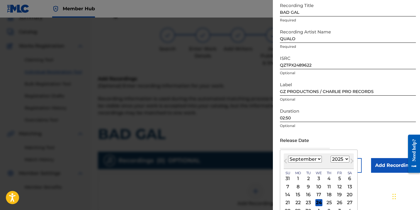
scroll to position [39, 0]
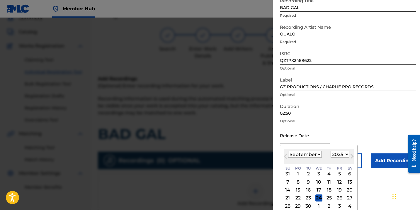
click at [345, 155] on select "1899 1900 1901 1902 1903 1904 1905 1906 1907 1908 1909 1910 1911 1912 1913 1914…" at bounding box center [339, 154] width 19 height 7
select select "2020"
click at [330, 151] on select "1899 1900 1901 1902 1903 1904 1905 1906 1907 1908 1909 1910 1911 1912 1913 1914…" at bounding box center [339, 154] width 19 height 7
click at [349, 189] on div "19" at bounding box center [349, 189] width 7 height 7
type input "[DATE]"
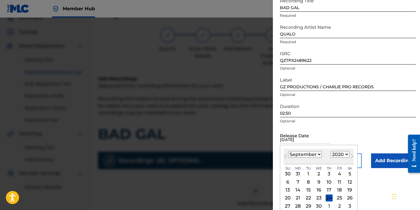
scroll to position [4, 0]
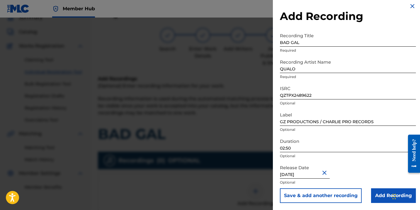
click at [302, 174] on input "[DATE]" at bounding box center [305, 170] width 50 height 17
select select "8"
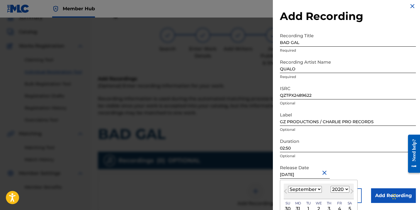
click at [341, 190] on select "1899 1900 1901 1902 1903 1904 1905 1906 1907 1908 1909 1910 1911 1912 1913 1914…" at bounding box center [339, 189] width 19 height 7
select select "2024"
click at [330, 186] on select "1899 1900 1901 1902 1903 1904 1905 1906 1907 1908 1909 1910 1911 1912 1913 1914…" at bounding box center [339, 189] width 19 height 7
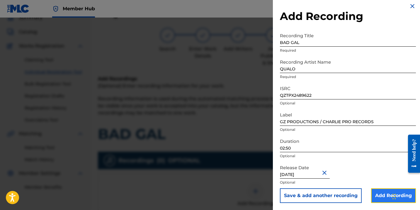
click at [374, 194] on input "Add Recording" at bounding box center [393, 195] width 45 height 15
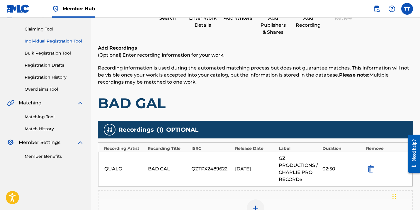
scroll to position [61, 0]
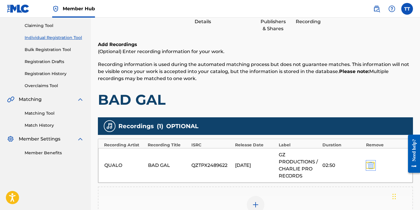
click at [371, 165] on img "submit" at bounding box center [370, 165] width 6 height 7
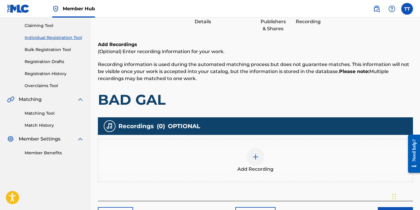
scroll to position [100, 0]
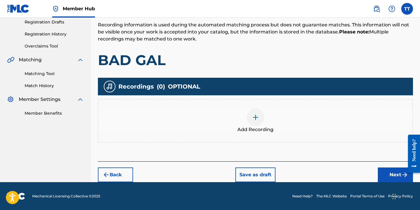
click at [267, 120] on div "Add Recording" at bounding box center [255, 120] width 314 height 25
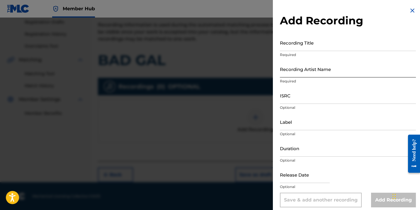
click at [312, 77] on input "Recording Artist Name" at bounding box center [348, 69] width 136 height 17
paste input "QUALO"
type input "QUALO"
click at [308, 42] on input "Recording Title" at bounding box center [348, 42] width 136 height 17
paste input "BAD GAL"
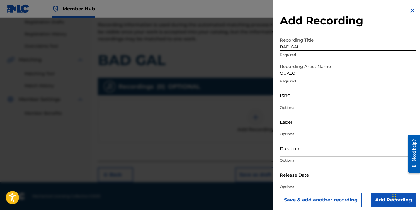
type input "BAD GAL"
click at [306, 96] on input "ISRC" at bounding box center [348, 95] width 136 height 17
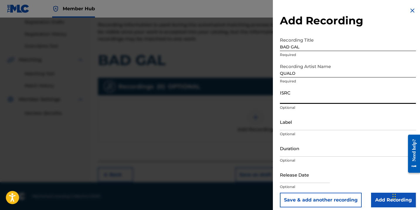
paste input "QZTPX2489622"
type input "QZTPX2489622"
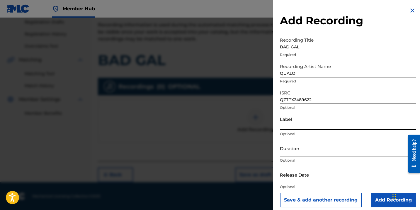
click at [297, 124] on input "Label" at bounding box center [348, 121] width 136 height 17
paste input "GZ PRODUCTIONS / CHARLIE PRO RECORDS"
type input "GZ PRODUCTIONS / CHARLIE PRO RECORDS"
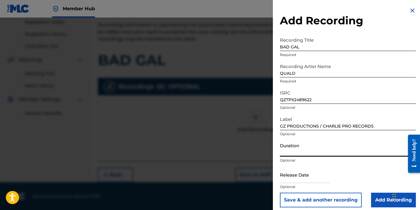
click at [306, 153] on input "Duration" at bounding box center [348, 148] width 136 height 17
type input "02:50"
click at [308, 178] on input "text" at bounding box center [305, 174] width 50 height 17
select select "8"
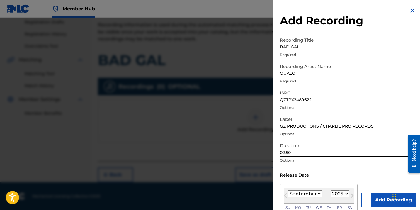
click at [339, 196] on select "1899 1900 1901 1902 1903 1904 1905 1906 1907 1908 1909 1910 1911 1912 1913 1914…" at bounding box center [339, 193] width 19 height 7
select select "2024"
click at [330, 190] on select "1899 1900 1901 1902 1903 1904 1905 1906 1907 1908 1909 1910 1911 1912 1913 1914…" at bounding box center [339, 193] width 19 height 7
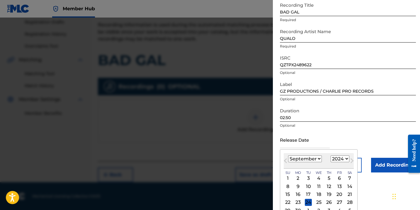
scroll to position [51, 0]
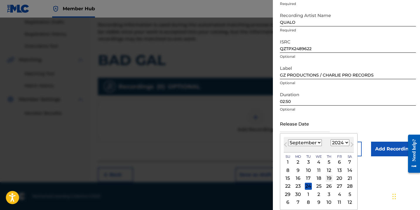
click at [329, 179] on div "19" at bounding box center [328, 178] width 7 height 7
type input "[DATE]"
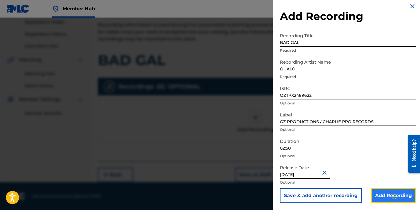
click at [380, 196] on input "Add Recording" at bounding box center [393, 195] width 45 height 15
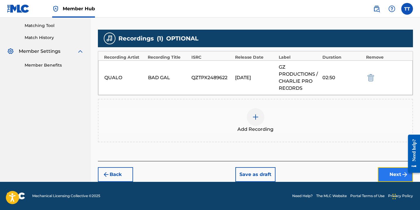
click at [380, 169] on button "Next" at bounding box center [394, 174] width 35 height 15
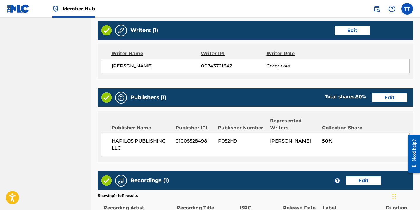
scroll to position [332, 0]
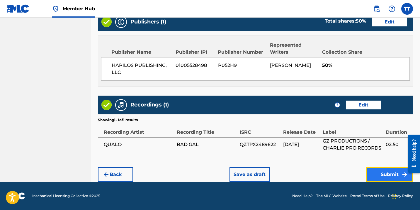
click at [383, 177] on button "Submit" at bounding box center [389, 174] width 47 height 15
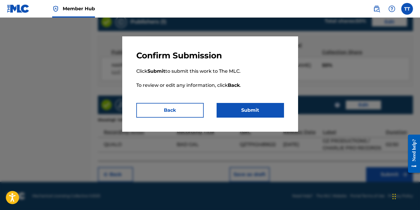
click at [246, 100] on p "Click Submit to submit this work to The MLC. To review or edit any information,…" at bounding box center [210, 82] width 148 height 42
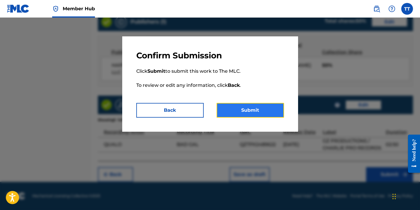
click at [248, 108] on button "Submit" at bounding box center [249, 110] width 67 height 15
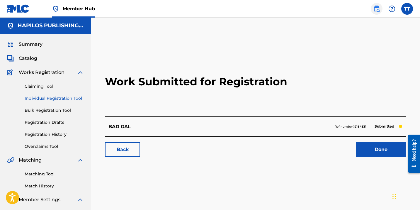
click at [374, 10] on img at bounding box center [376, 8] width 7 height 7
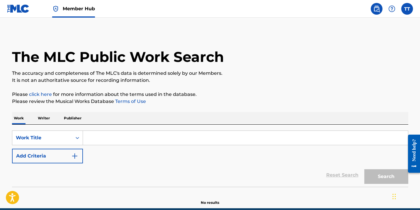
click at [170, 143] on input "Search Form" at bounding box center [245, 138] width 325 height 14
paste input "BIG AH DAT"
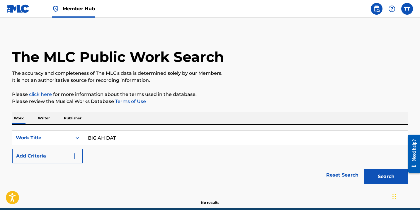
type input "BIG AH DAT"
click at [364, 169] on button "Search" at bounding box center [386, 176] width 44 height 15
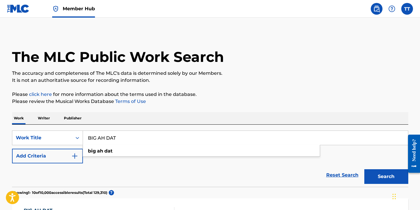
scroll to position [108, 0]
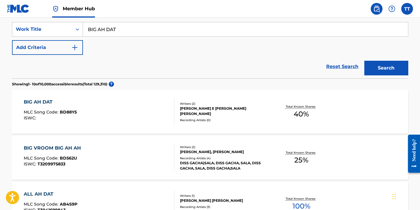
click at [134, 111] on div "BIG AH DAT MLC Song Code : BD88Y5 ISWC :" at bounding box center [99, 111] width 151 height 26
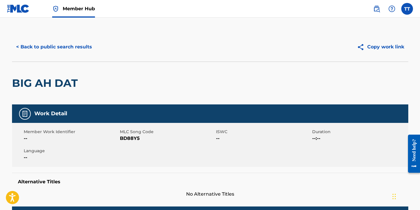
scroll to position [3, 0]
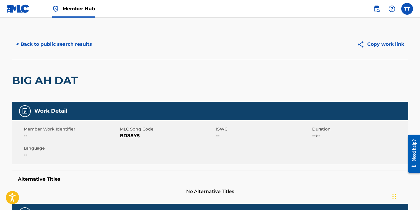
click at [64, 83] on h2 "BIG AH DAT" at bounding box center [46, 80] width 69 height 13
click at [63, 83] on h2 "BIG AH DAT" at bounding box center [46, 80] width 69 height 13
copy div "BIG AH DAT"
click at [25, 12] on img at bounding box center [18, 8] width 23 height 8
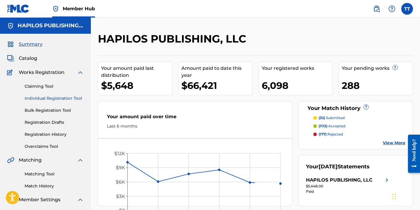
click at [61, 99] on link "Individual Registration Tool" at bounding box center [54, 98] width 59 height 6
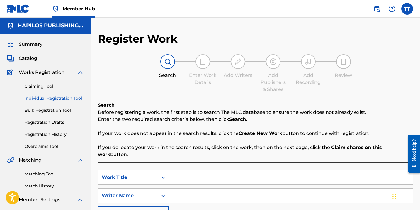
click at [204, 170] on input "Search Form" at bounding box center [291, 177] width 244 height 14
paste input "BIG AH DAT"
type input "BIG AH DAT"
click at [189, 188] on input "Search Form" at bounding box center [291, 195] width 244 height 14
type input "[PERSON_NAME]"
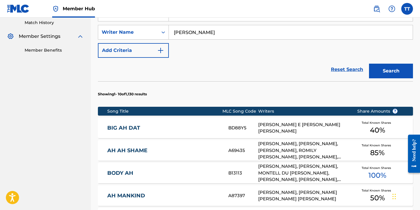
scroll to position [203, 0]
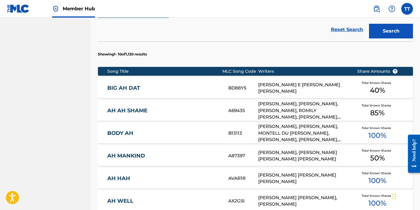
click at [213, 85] on div "BIG AH DAT BD88Y5 [PERSON_NAME] E [PERSON_NAME] [PERSON_NAME] Total Known Share…" at bounding box center [255, 88] width 315 height 20
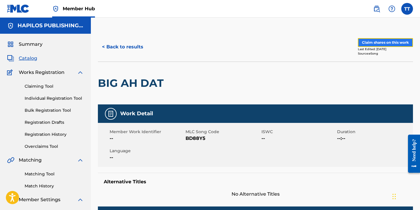
click at [380, 44] on button "Claim shares on this work" at bounding box center [385, 42] width 55 height 9
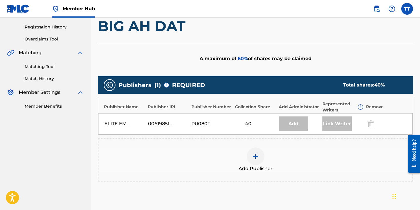
scroll to position [86, 0]
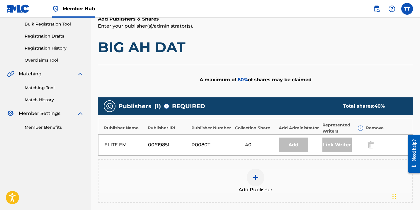
click at [252, 181] on div at bounding box center [256, 177] width 18 height 18
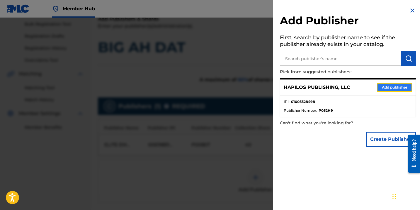
click at [377, 88] on button "Add publisher" at bounding box center [394, 87] width 35 height 9
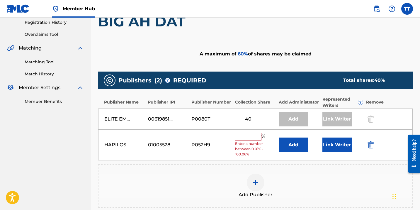
scroll to position [113, 0]
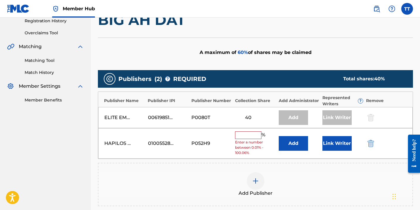
click at [243, 135] on input "text" at bounding box center [248, 135] width 26 height 8
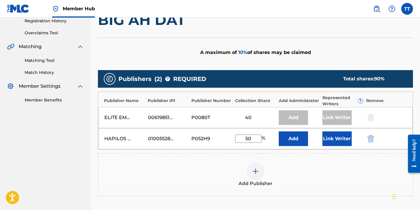
type input "50"
click at [337, 140] on button "Link Writer" at bounding box center [336, 138] width 29 height 15
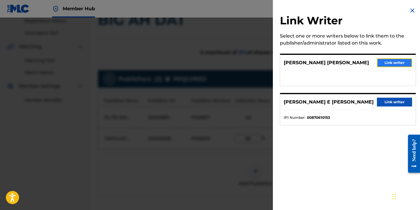
click at [396, 63] on button "Link writer" at bounding box center [394, 62] width 35 height 9
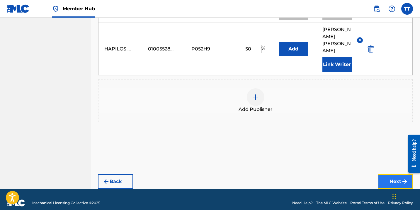
click at [397, 175] on button "Next" at bounding box center [394, 181] width 35 height 15
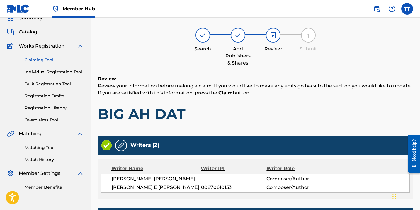
scroll to position [204, 0]
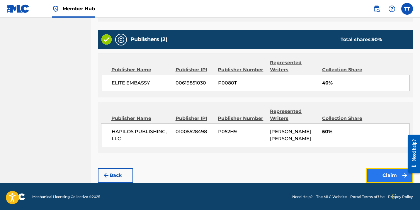
click at [375, 176] on button "Claim" at bounding box center [389, 175] width 47 height 15
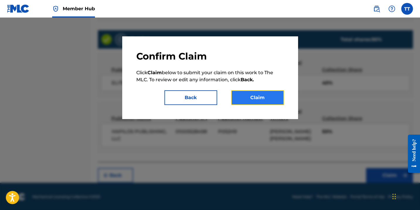
click at [254, 100] on button "Claim" at bounding box center [257, 97] width 53 height 15
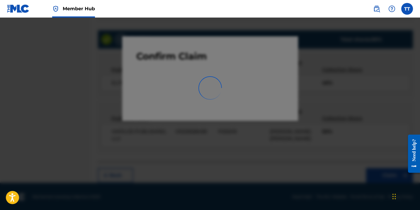
scroll to position [42, 0]
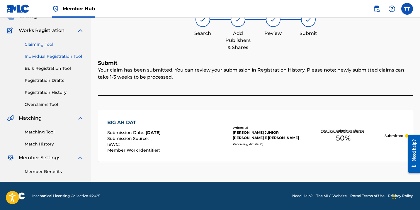
click at [70, 56] on link "Individual Registration Tool" at bounding box center [54, 56] width 59 height 6
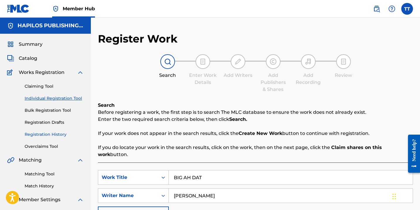
click at [58, 135] on link "Registration History" at bounding box center [54, 134] width 59 height 6
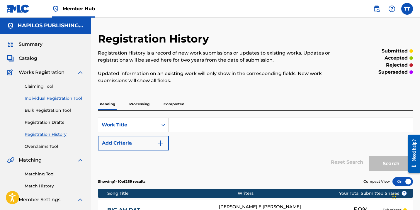
click at [63, 97] on link "Individual Registration Tool" at bounding box center [54, 98] width 59 height 6
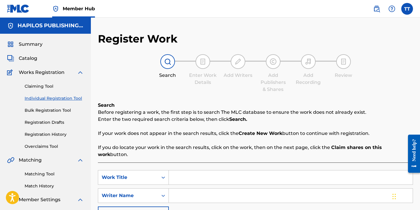
click at [205, 175] on input "Search Form" at bounding box center [291, 177] width 244 height 14
paste input "ALWAYS ON MY MIND"
type input "ALWAYS ON MY MIND"
click at [196, 191] on input "Search Form" at bounding box center [291, 195] width 244 height 14
paste input "[PERSON_NAME]"
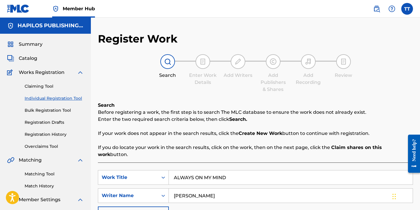
type input "[PERSON_NAME]"
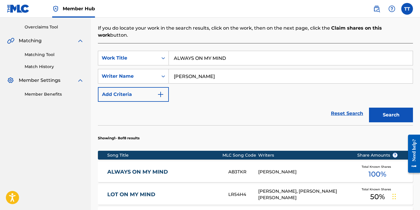
scroll to position [128, 0]
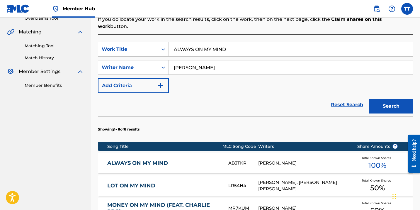
click at [151, 153] on div "ALWAYS ON MY MIND AB3TKR [PERSON_NAME] Total Known Shares 100 %" at bounding box center [255, 163] width 315 height 20
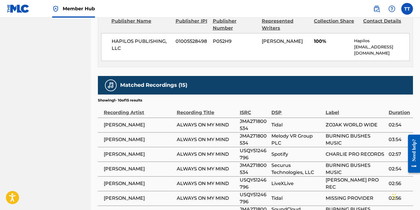
scroll to position [358, 0]
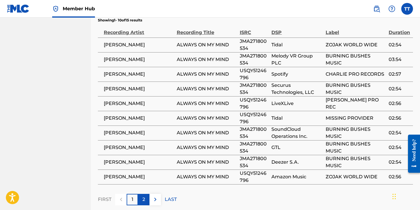
click at [143, 196] on p "2" at bounding box center [143, 199] width 3 height 7
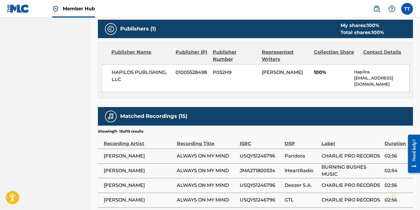
scroll to position [334, 0]
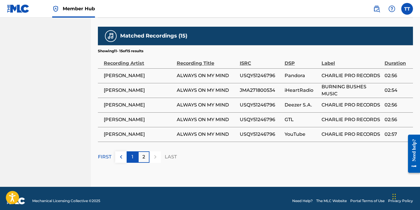
click at [136, 154] on div "1" at bounding box center [132, 156] width 11 height 11
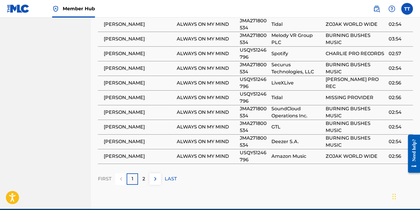
scroll to position [386, 0]
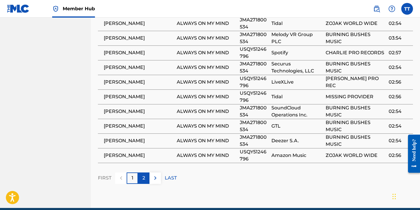
click at [143, 174] on p "2" at bounding box center [143, 177] width 3 height 7
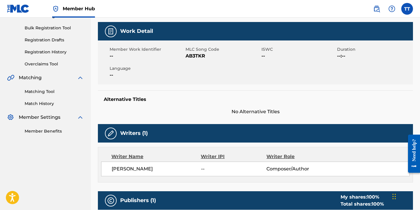
scroll to position [0, 0]
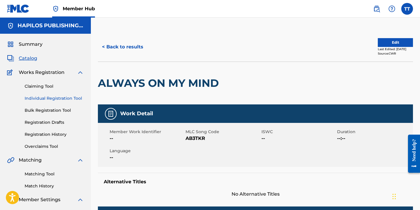
click at [62, 97] on link "Individual Registration Tool" at bounding box center [54, 98] width 59 height 6
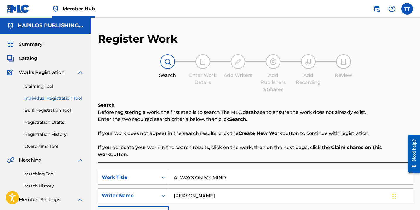
click at [204, 171] on input "ALWAYS ON MY MIND" at bounding box center [291, 177] width 244 height 14
paste input "UPS & DOWNS"
type input "UPS & DOWNS"
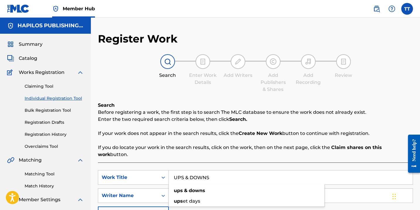
click at [244, 204] on div "SearchWithCriteria7e2e2172-177d-4bc8-a21b-782238fc8488 Work Title UPS & DOWNS u…" at bounding box center [255, 195] width 315 height 51
click at [218, 192] on input "[PERSON_NAME]" at bounding box center [291, 195] width 244 height 14
paste input "[PERSON_NAME]"
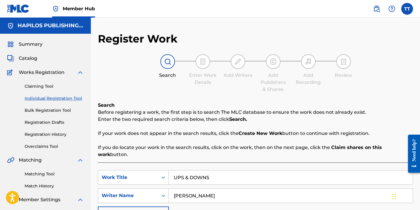
type input "[PERSON_NAME]"
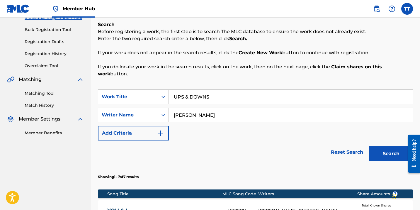
scroll to position [71, 0]
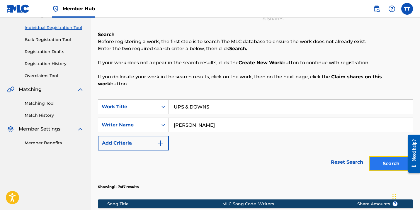
click at [384, 156] on button "Search" at bounding box center [391, 163] width 44 height 15
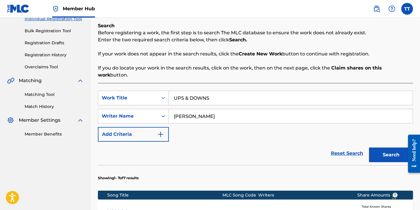
scroll to position [72, 0]
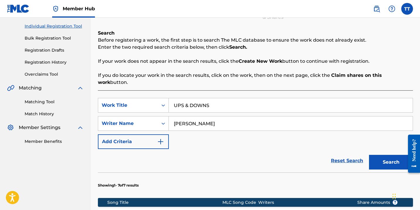
click at [197, 101] on input "UPS & DOWNS" at bounding box center [291, 105] width 244 height 14
click at [216, 153] on div "Reset Search Search" at bounding box center [255, 160] width 315 height 23
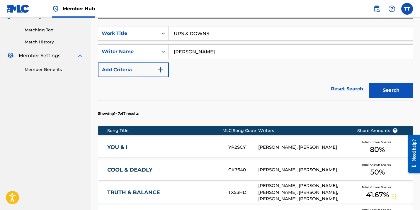
scroll to position [147, 0]
